Goal: Book appointment/travel/reservation

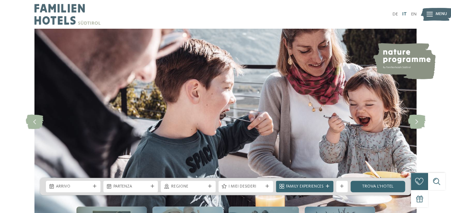
click at [404, 15] on link "IT" at bounding box center [404, 14] width 5 height 5
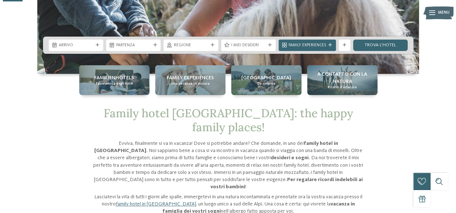
scroll to position [144, 0]
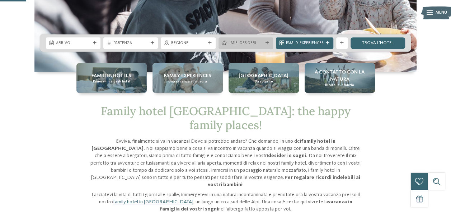
click at [263, 44] on span "I miei desideri" at bounding box center [246, 44] width 34 height 6
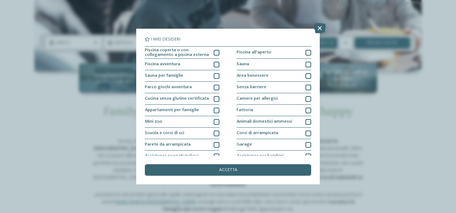
drag, startPoint x: 48, startPoint y: 88, endPoint x: 76, endPoint y: 78, distance: 30.1
click at [48, 88] on div "I miei desideri Piscina coperta o con collegamento a piscina esterna Piscina al…" at bounding box center [228, 106] width 456 height 213
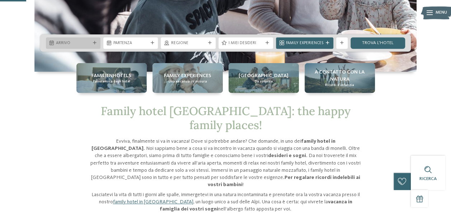
click at [84, 44] on span "Arrivo" at bounding box center [73, 44] width 34 height 6
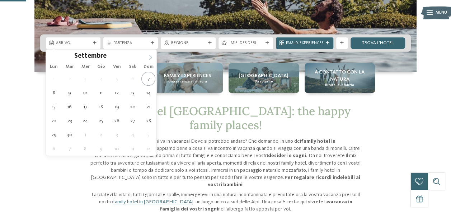
click at [150, 58] on icon at bounding box center [150, 57] width 3 height 5
click at [150, 58] on icon at bounding box center [150, 57] width 5 height 5
type input "****"
click at [149, 57] on icon at bounding box center [150, 57] width 5 height 5
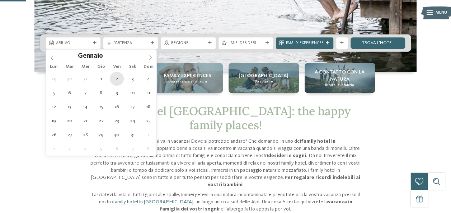
type div "02.01.2026"
type input "****"
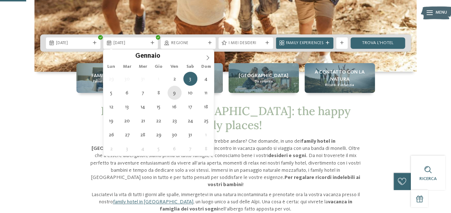
type div "09.01.2026"
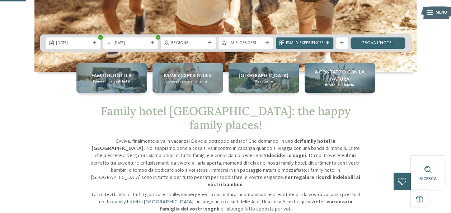
click at [197, 44] on span "Regione" at bounding box center [188, 44] width 34 height 6
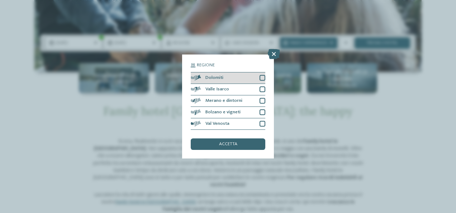
click at [262, 79] on div at bounding box center [263, 78] width 6 height 6
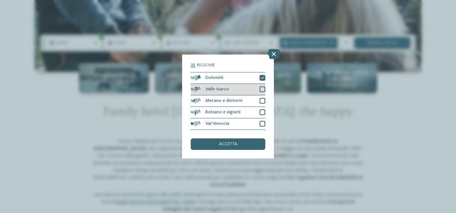
click at [262, 88] on div at bounding box center [263, 89] width 6 height 6
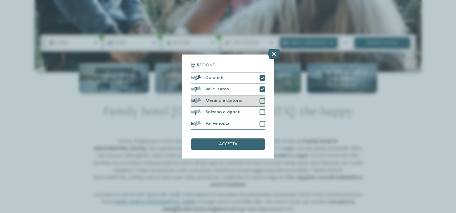
click at [262, 98] on div "Merano e dintorni" at bounding box center [228, 100] width 75 height 11
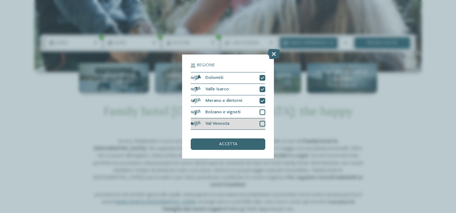
click at [262, 124] on div at bounding box center [263, 124] width 6 height 6
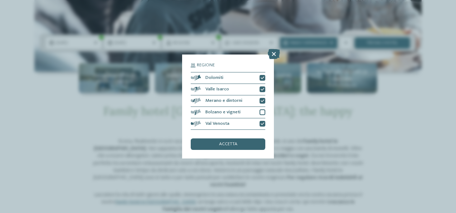
click at [238, 144] on div "accetta" at bounding box center [228, 144] width 75 height 11
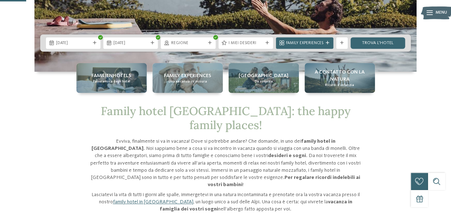
click at [257, 45] on span "I miei desideri" at bounding box center [246, 44] width 34 height 6
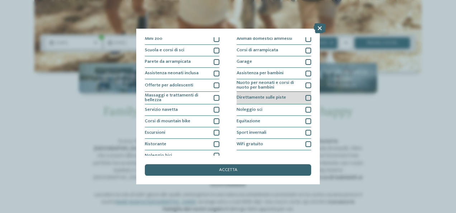
scroll to position [88, 0]
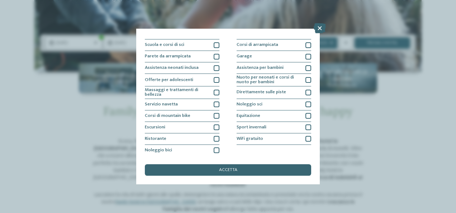
click at [261, 169] on div "accetta" at bounding box center [228, 169] width 167 height 11
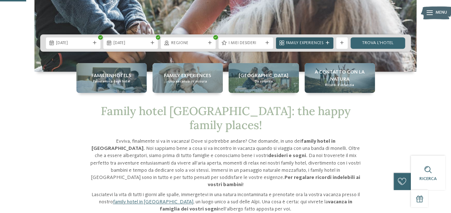
click at [317, 42] on span "Family Experiences" at bounding box center [304, 44] width 37 height 6
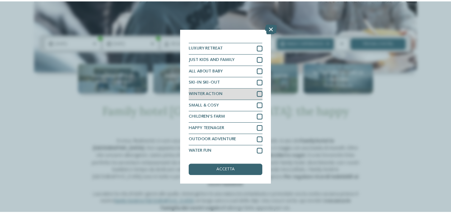
scroll to position [5, 0]
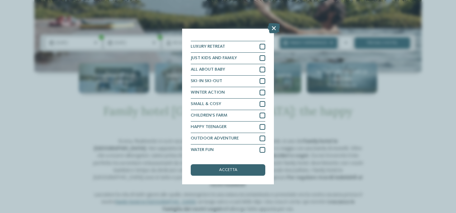
click at [291, 144] on div "Family Experiences LUXURY RETREAT JUST KIDS AND FAMILY" at bounding box center [228, 106] width 456 height 213
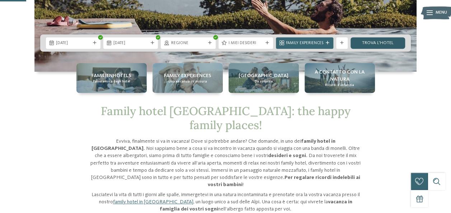
click at [369, 42] on link "trova l’hotel" at bounding box center [378, 42] width 55 height 11
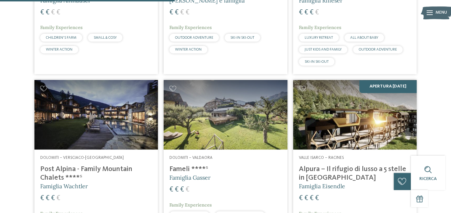
scroll to position [502, 0]
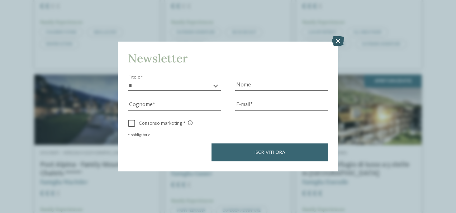
click at [340, 39] on icon at bounding box center [338, 41] width 12 height 10
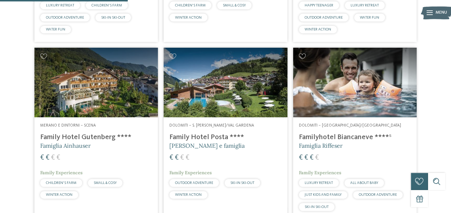
scroll to position [359, 0]
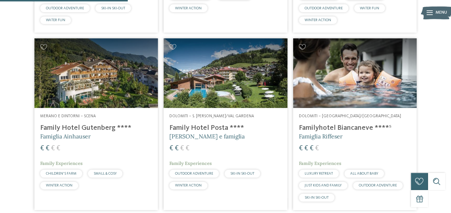
click at [216, 126] on h4 "Family Hotel Posta ****" at bounding box center [225, 128] width 112 height 9
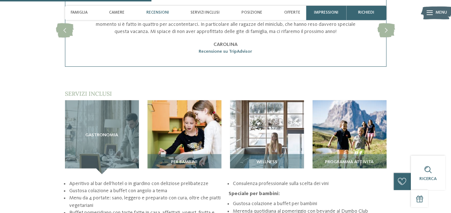
scroll to position [718, 0]
